Goal: Information Seeking & Learning: Find specific fact

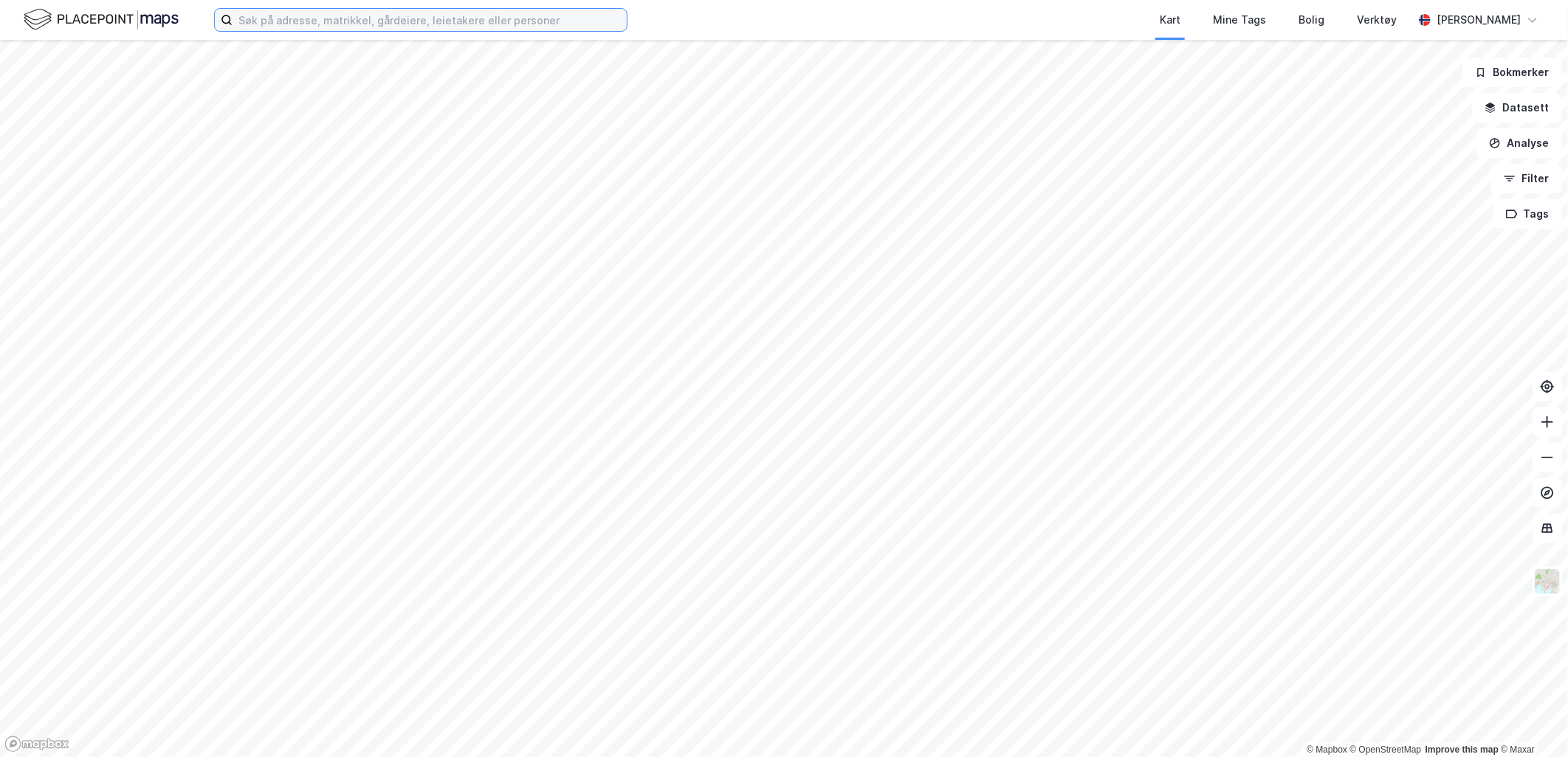
click at [455, 19] on input at bounding box center [429, 20] width 394 height 22
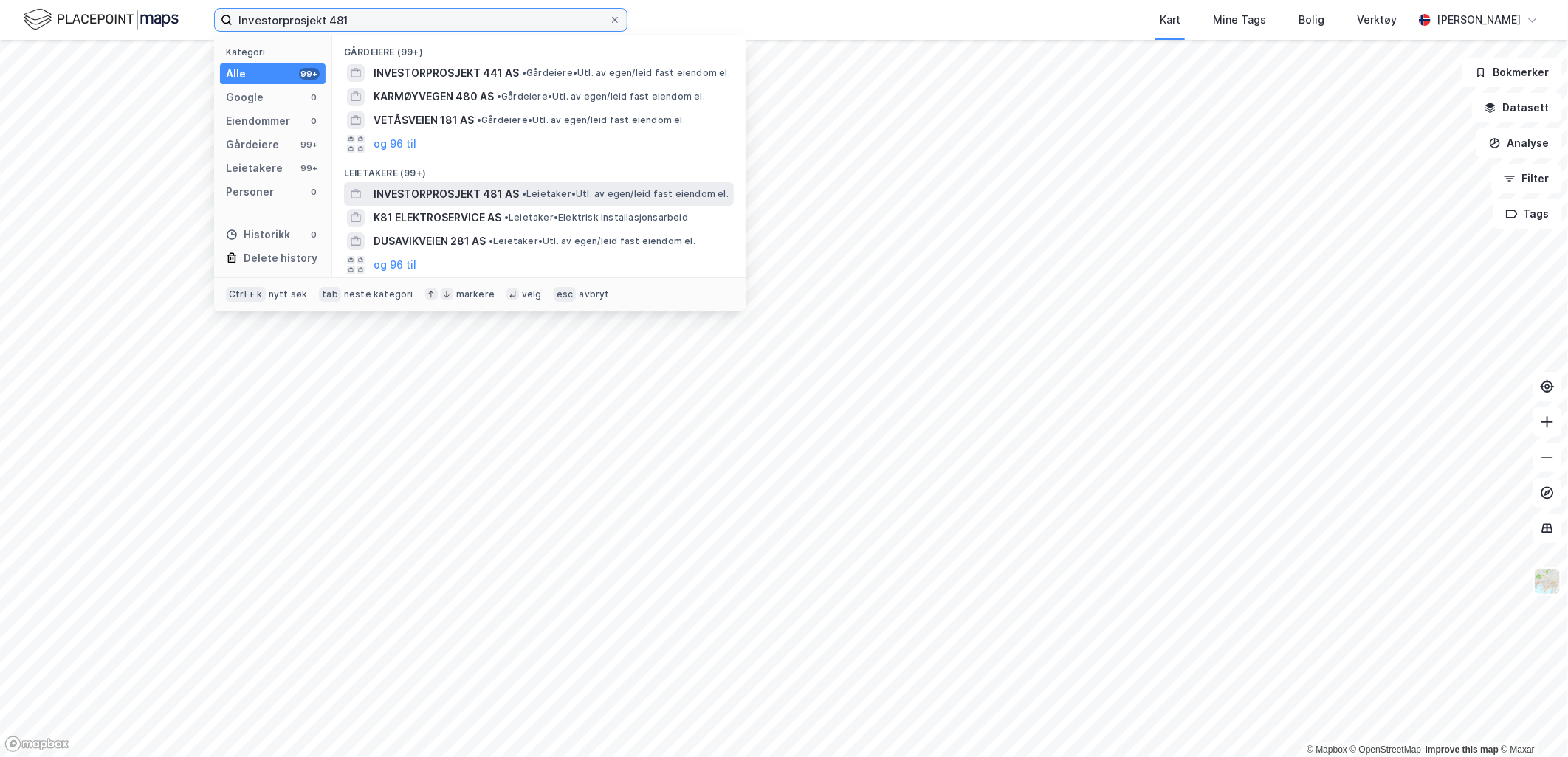
type input "Investorprosjekt 481"
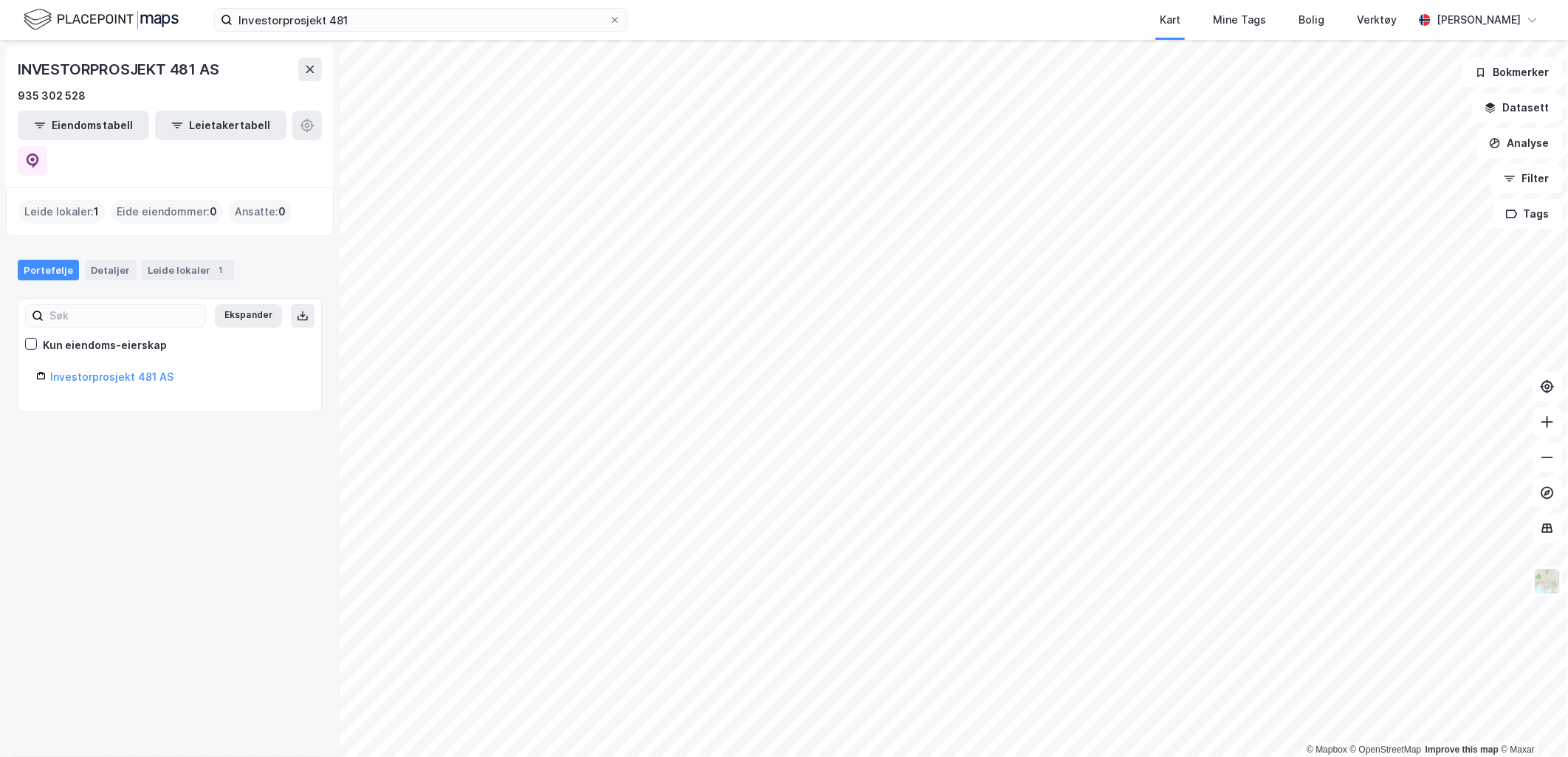
click at [131, 369] on div "Investorprosjekt 481 AS" at bounding box center [176, 378] width 253 height 18
click at [130, 371] on link "Investorprosjekt 481 AS" at bounding box center [112, 377] width 124 height 13
click at [74, 371] on link "Investorprosjekt 481 AS" at bounding box center [112, 377] width 124 height 13
click at [138, 371] on link "Investorprosjekt 481 AS" at bounding box center [112, 377] width 124 height 13
click at [375, 22] on input "Investorprosjekt 481" at bounding box center [420, 20] width 377 height 22
